Goal: Find specific page/section: Find specific page/section

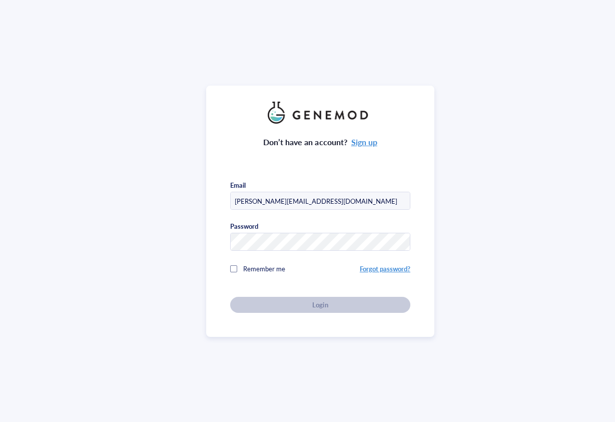
type input "[PERSON_NAME][EMAIL_ADDRESS][DOMAIN_NAME]"
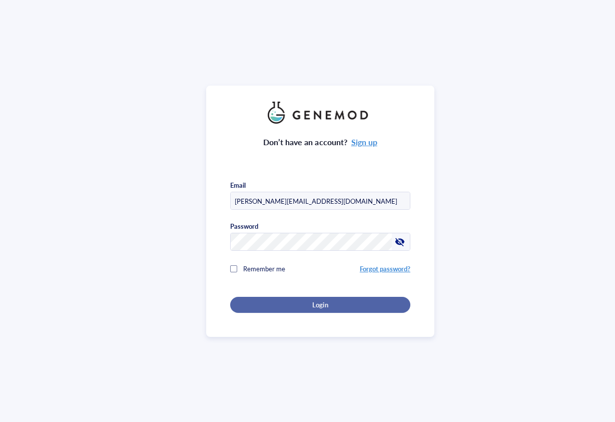
click at [317, 303] on span "Login" at bounding box center [320, 304] width 16 height 9
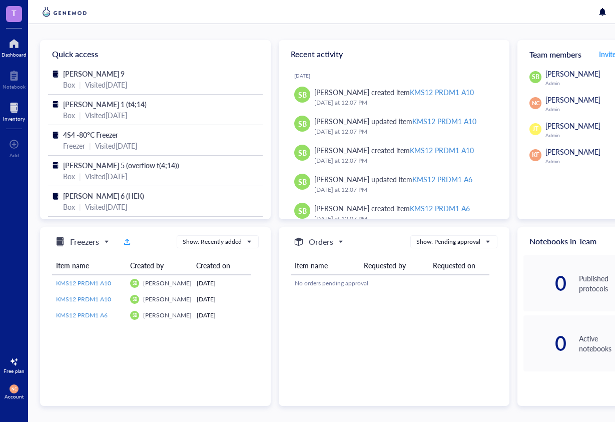
click at [13, 115] on div at bounding box center [14, 108] width 22 height 16
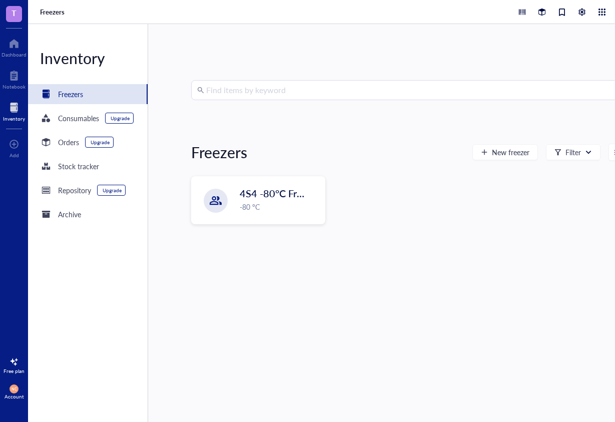
click at [302, 89] on input "search" at bounding box center [412, 90] width 413 height 19
type input "amo1"
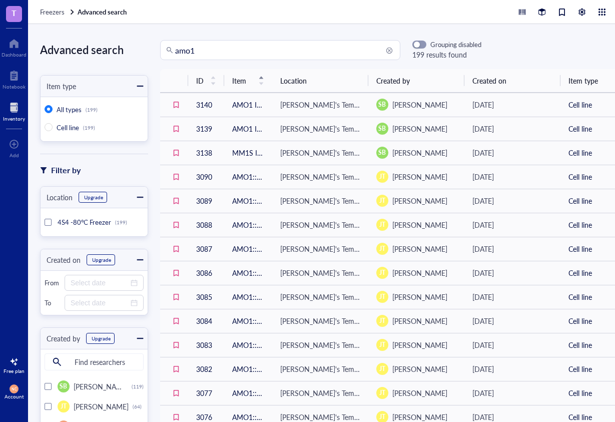
click at [234, 47] on input "amo1" at bounding box center [284, 50] width 219 height 19
type input "amo1 b4"
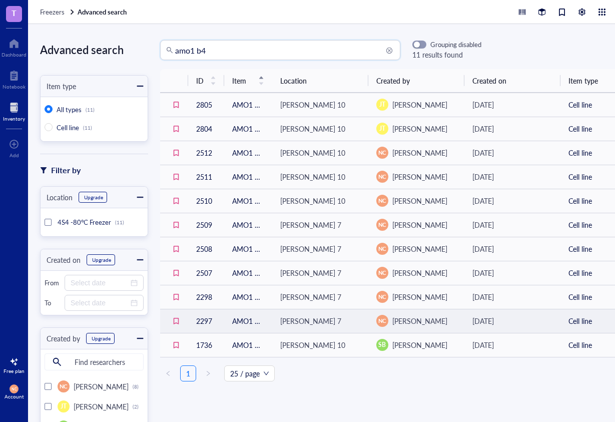
click at [293, 320] on div "[PERSON_NAME] 7" at bounding box center [310, 320] width 61 height 11
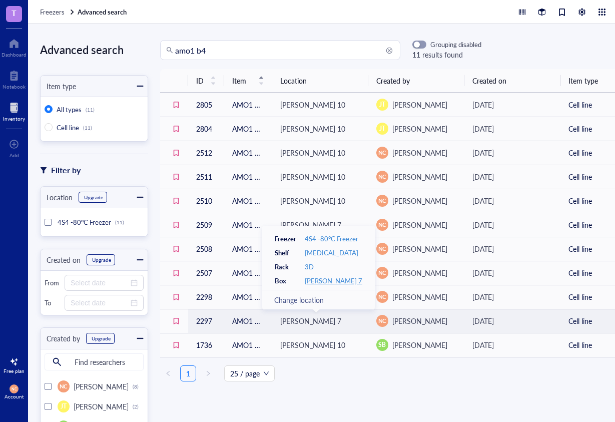
click at [323, 281] on div "[PERSON_NAME] 7" at bounding box center [334, 280] width 58 height 9
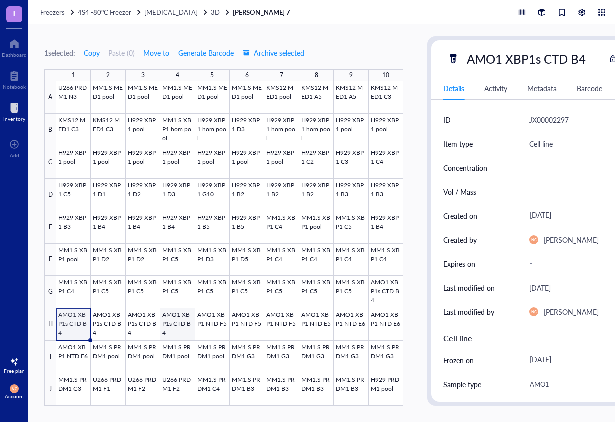
click at [180, 328] on div at bounding box center [229, 243] width 347 height 325
click at [75, 327] on div at bounding box center [229, 243] width 347 height 325
click at [108, 326] on div at bounding box center [229, 243] width 347 height 325
drag, startPoint x: 155, startPoint y: 328, endPoint x: 163, endPoint y: 328, distance: 8.0
click at [155, 328] on div at bounding box center [229, 243] width 347 height 325
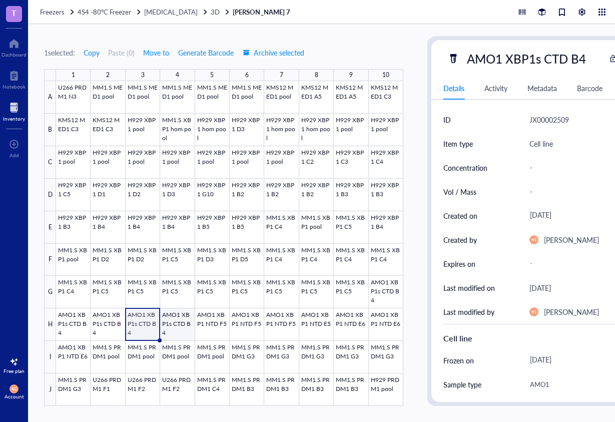
click at [176, 328] on div at bounding box center [229, 243] width 347 height 325
click at [211, 12] on span "3D" at bounding box center [215, 12] width 9 height 10
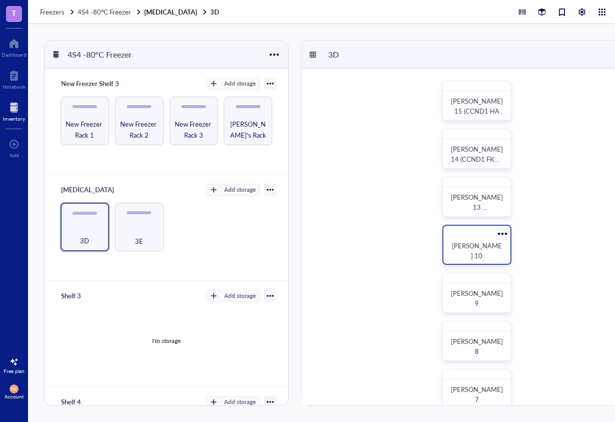
click at [471, 252] on span "[PERSON_NAME] 10" at bounding box center [477, 251] width 50 height 20
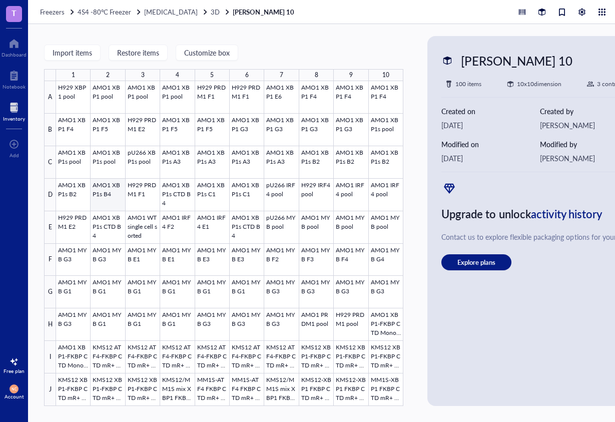
click at [104, 200] on div at bounding box center [229, 243] width 347 height 325
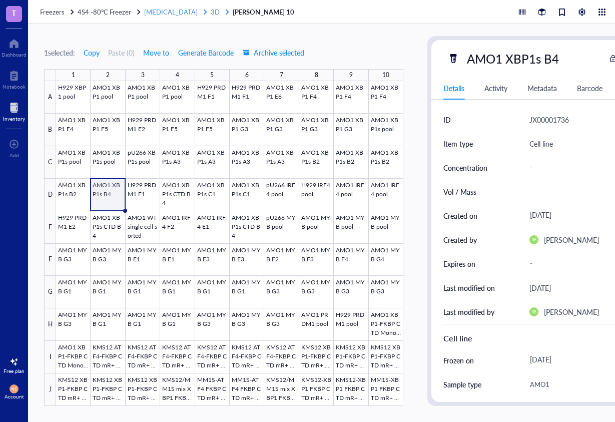
click at [211, 12] on span "3D" at bounding box center [215, 12] width 9 height 10
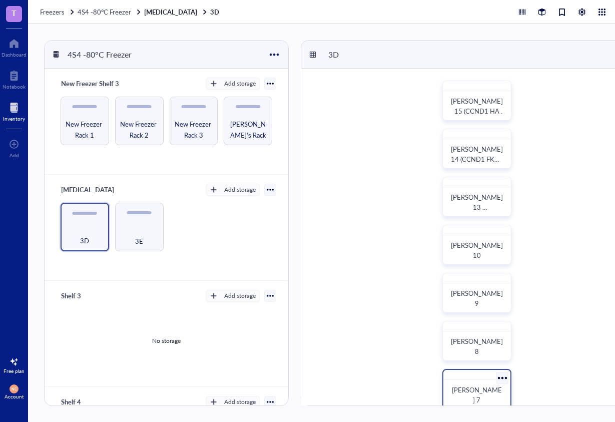
click at [478, 385] on div "[PERSON_NAME] 7" at bounding box center [476, 395] width 59 height 22
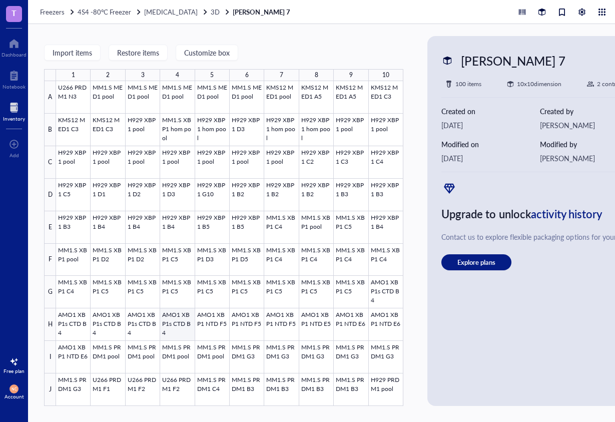
click at [181, 325] on div at bounding box center [229, 243] width 347 height 325
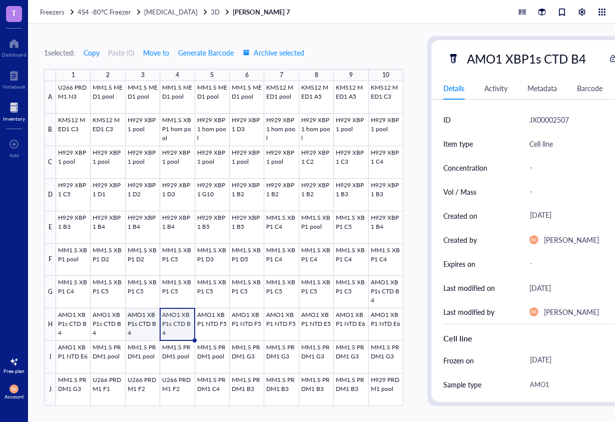
click at [147, 323] on div at bounding box center [229, 243] width 347 height 325
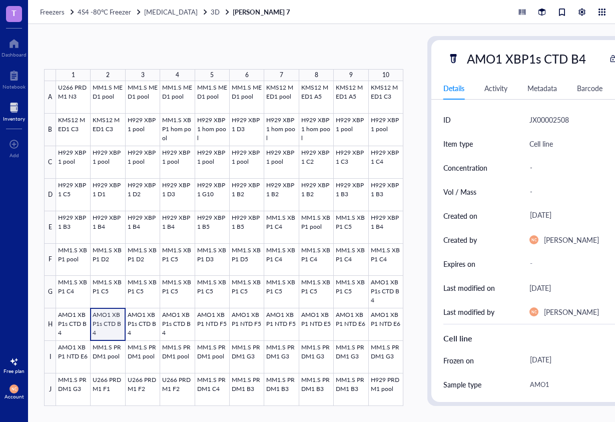
click at [117, 322] on div at bounding box center [229, 243] width 347 height 325
click at [82, 318] on div at bounding box center [229, 243] width 347 height 325
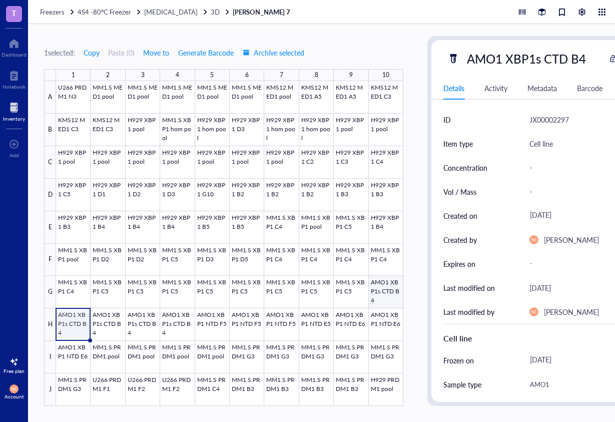
click at [384, 291] on div at bounding box center [229, 243] width 347 height 325
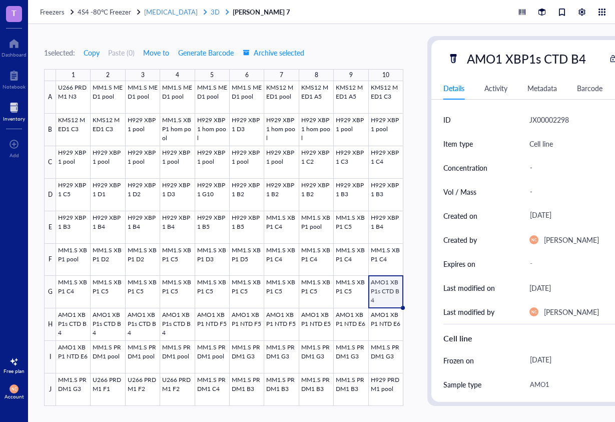
click at [211, 12] on span "3D" at bounding box center [215, 12] width 9 height 10
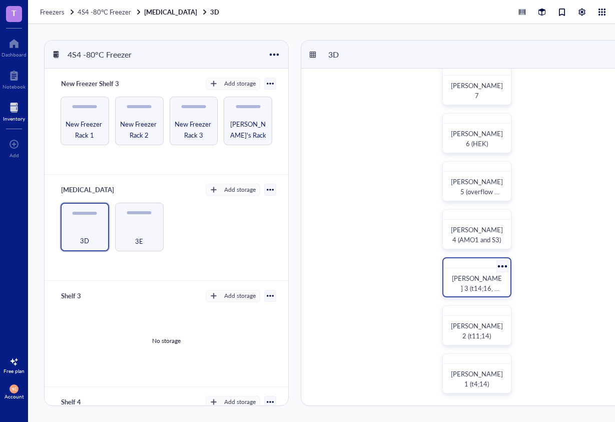
scroll to position [4, 0]
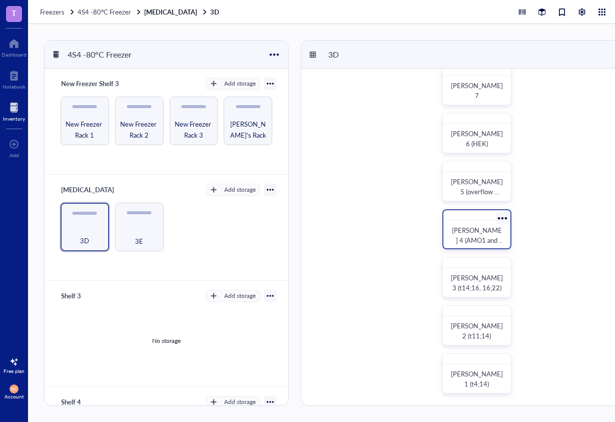
click at [477, 233] on span "[PERSON_NAME] 4 (AMO1 and S3)" at bounding box center [478, 240] width 53 height 30
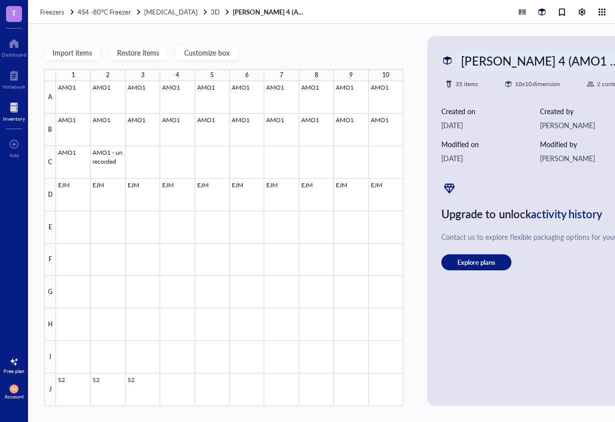
click at [569, 60] on div "[PERSON_NAME] 4 (AMO1 and S3)" at bounding box center [541, 60] width 170 height 21
type input "[PERSON_NAME] 4 (AMO1, EJM and S2)"
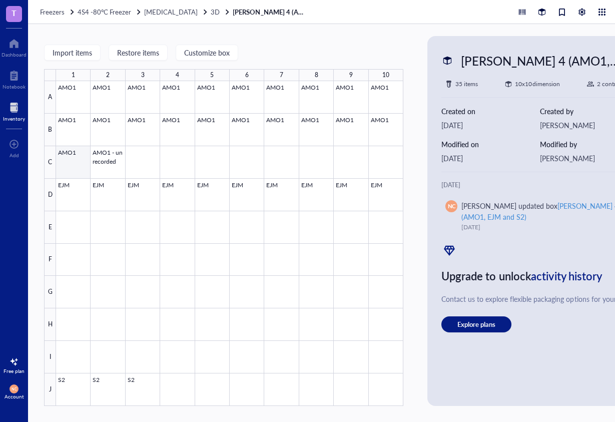
click at [75, 157] on div at bounding box center [229, 243] width 347 height 325
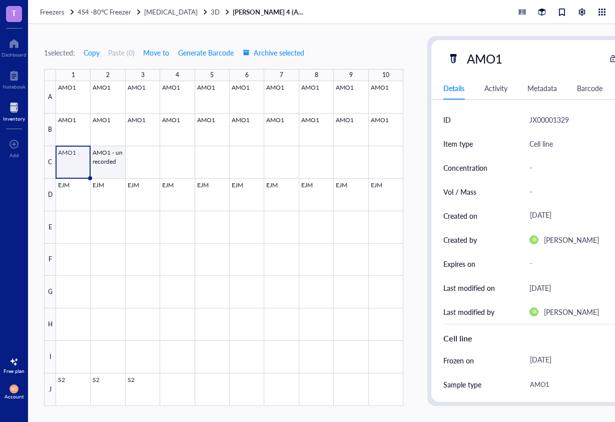
click at [102, 156] on div at bounding box center [229, 243] width 347 height 325
